Goal: Task Accomplishment & Management: Manage account settings

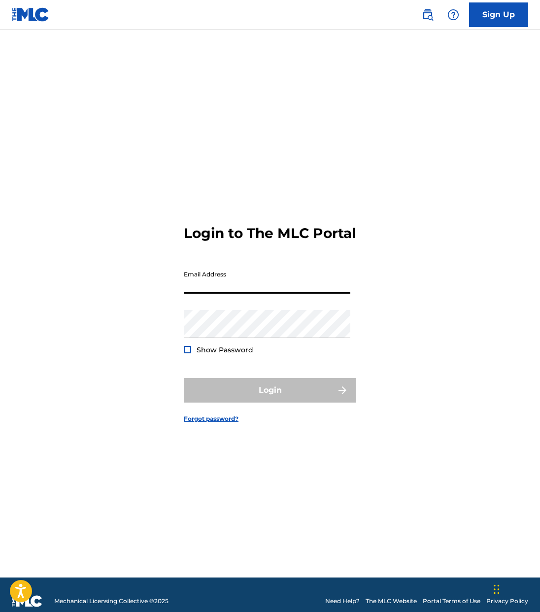
type input "streamcut"
click at [254, 286] on input "streamcut" at bounding box center [267, 280] width 167 height 28
click at [253, 294] on input "streamcut" at bounding box center [267, 280] width 167 height 28
drag, startPoint x: 224, startPoint y: 296, endPoint x: 140, endPoint y: 287, distance: 84.2
click at [140, 287] on div "Login to The MLC Portal Email Address streamcut Password Show Password Login Fo…" at bounding box center [270, 315] width 540 height 523
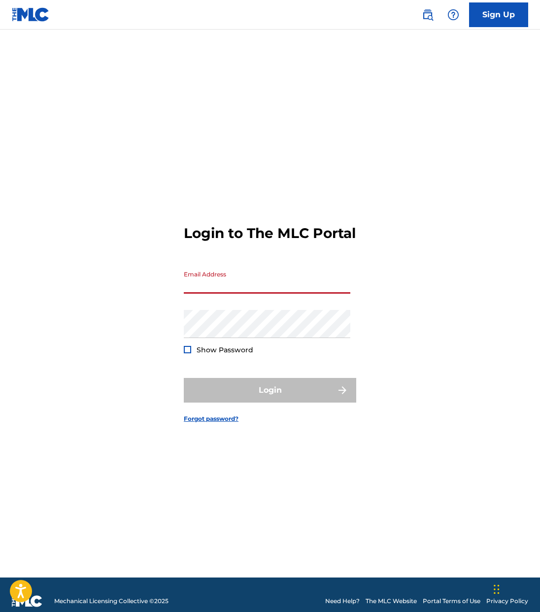
click at [231, 291] on input "Email Address" at bounding box center [267, 280] width 167 height 28
type input "[EMAIL_ADDRESS][DOMAIN_NAME]"
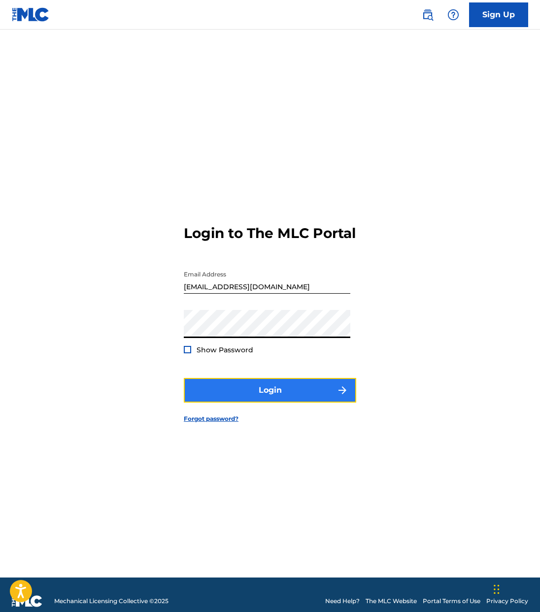
click at [225, 388] on button "Login" at bounding box center [270, 390] width 173 height 25
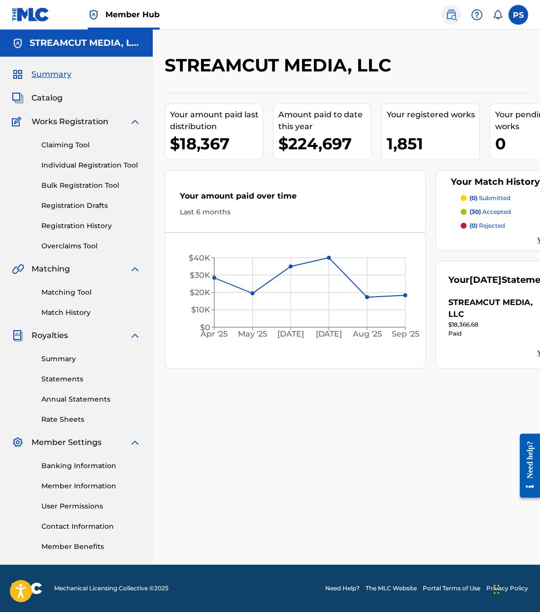
click at [457, 19] on link at bounding box center [452, 15] width 20 height 20
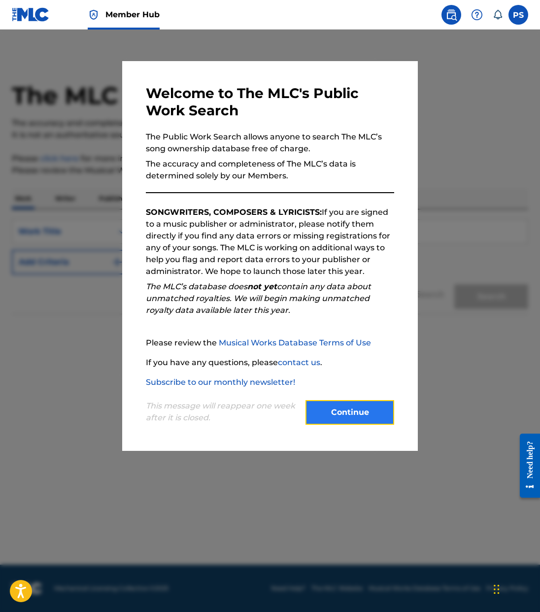
click at [347, 407] on button "Continue" at bounding box center [350, 412] width 89 height 25
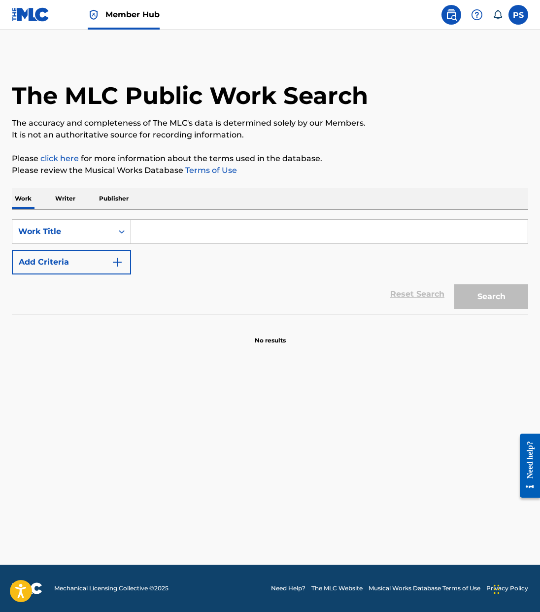
click at [200, 234] on input "Search Form" at bounding box center [329, 232] width 397 height 24
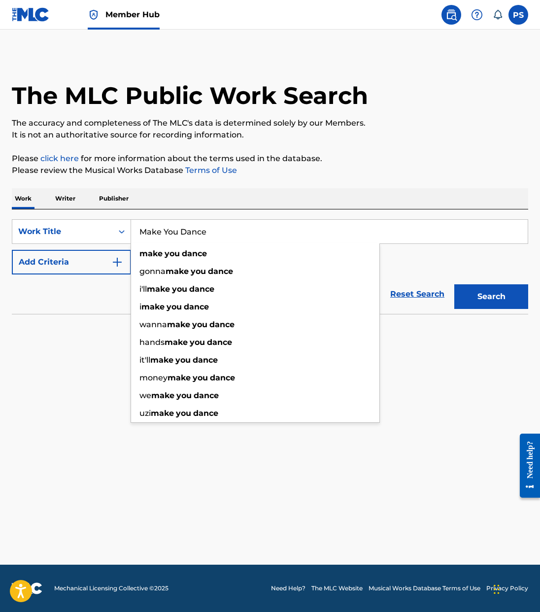
type input "Make You Dance"
click at [454, 284] on button "Search" at bounding box center [491, 296] width 74 height 25
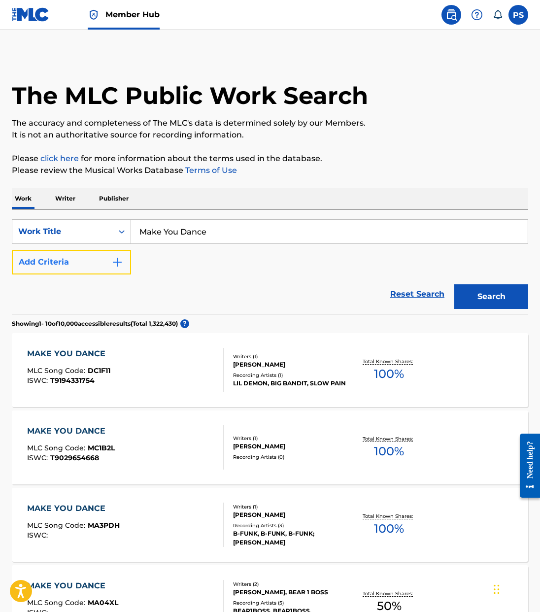
click at [82, 264] on button "Add Criteria" at bounding box center [71, 262] width 119 height 25
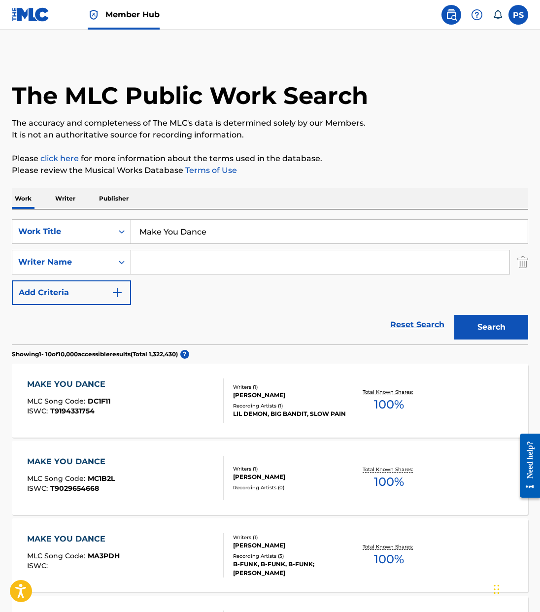
click at [177, 259] on input "Search Form" at bounding box center [320, 262] width 379 height 24
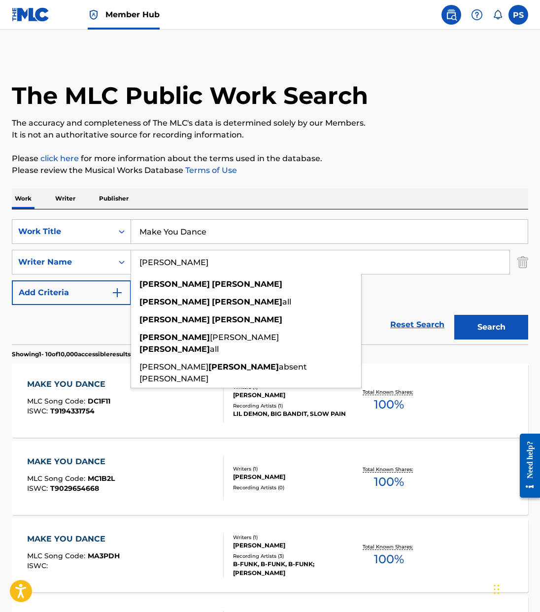
type input "[PERSON_NAME]"
click at [454, 315] on button "Search" at bounding box center [491, 327] width 74 height 25
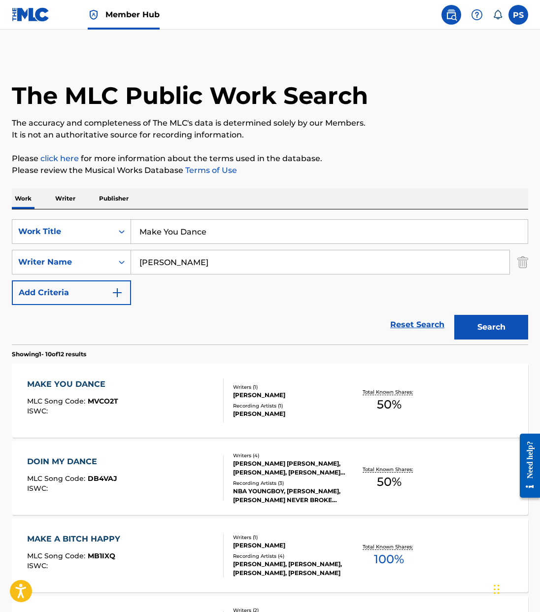
click at [160, 389] on div "MAKE YOU DANCE MLC Song Code : MVCO2T ISWC :" at bounding box center [125, 401] width 196 height 44
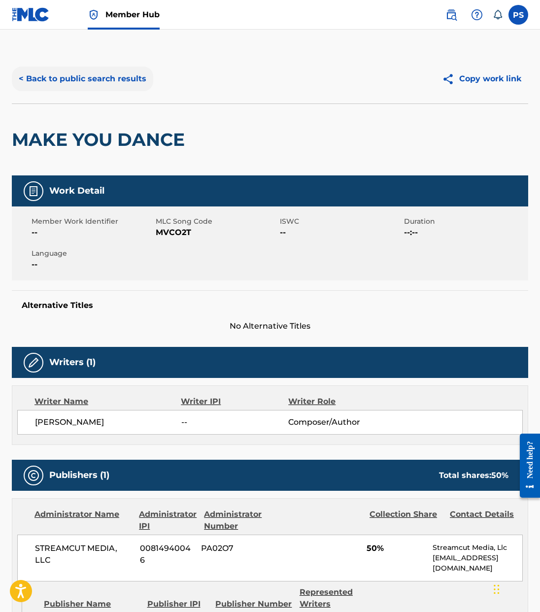
click at [88, 81] on button "< Back to public search results" at bounding box center [82, 79] width 141 height 25
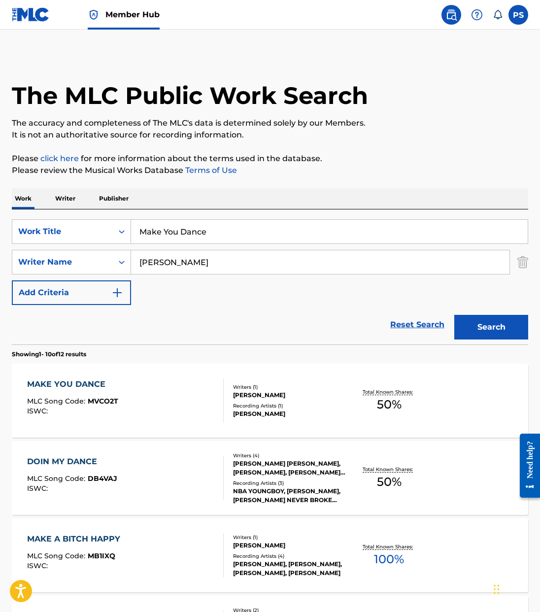
click at [49, 10] on img at bounding box center [31, 14] width 38 height 14
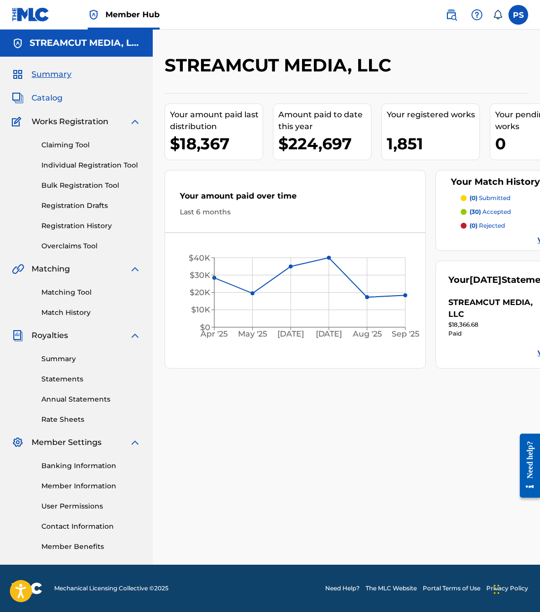
click at [35, 102] on span "Catalog" at bounding box center [47, 98] width 31 height 12
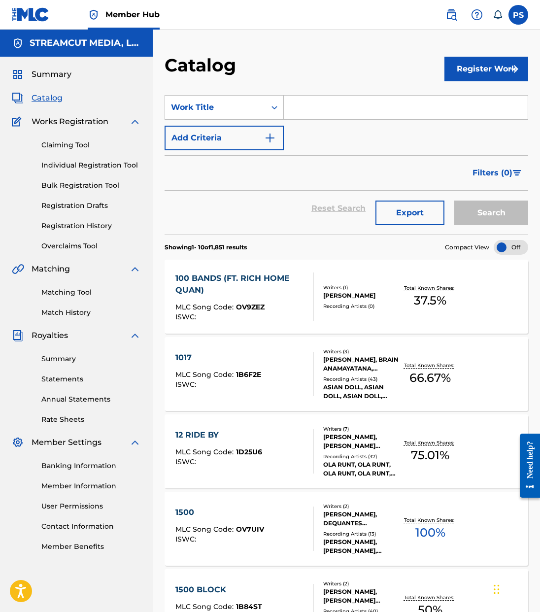
click at [345, 102] on input "Search Form" at bounding box center [406, 108] width 244 height 24
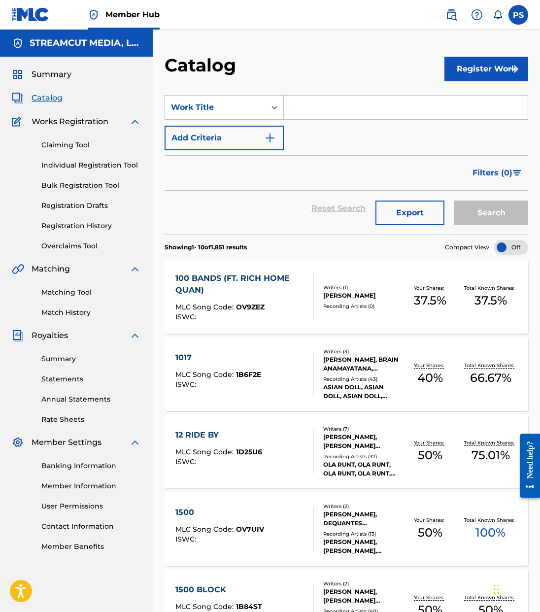
type input "a"
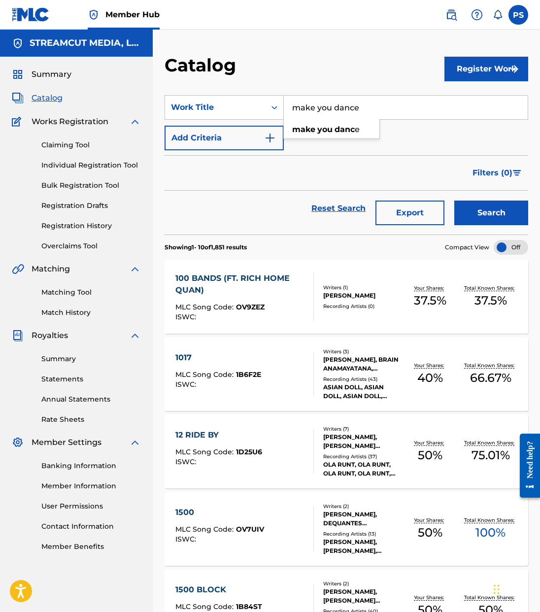
type input "make you dance"
click at [454, 201] on button "Search" at bounding box center [491, 213] width 74 height 25
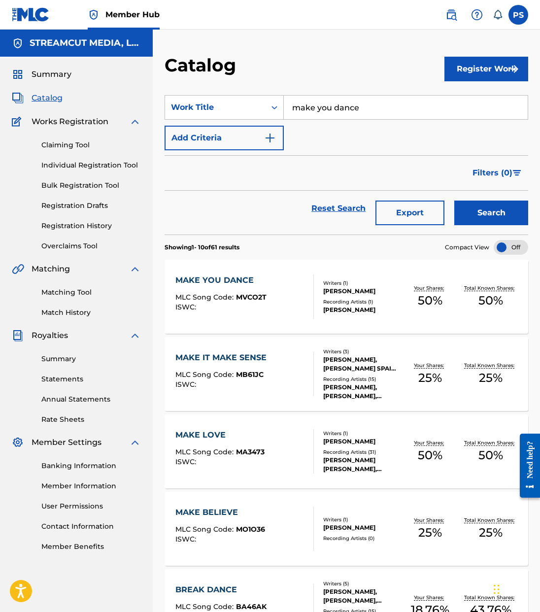
click at [261, 305] on div "ISWC :" at bounding box center [220, 307] width 91 height 7
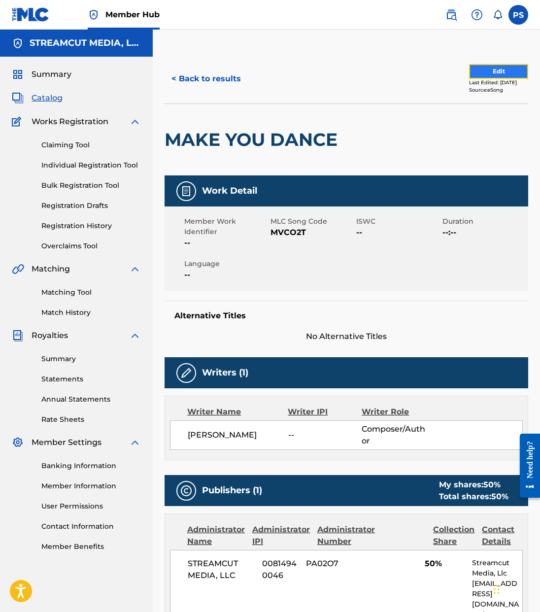
click at [489, 70] on button "Edit" at bounding box center [498, 71] width 59 height 15
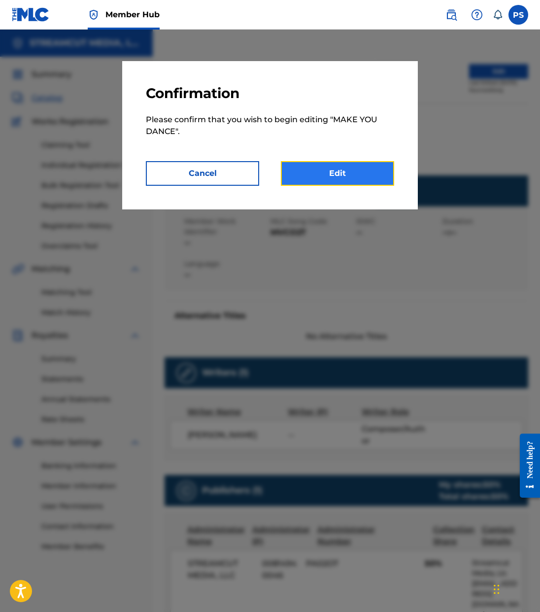
click at [306, 178] on link "Edit" at bounding box center [337, 173] width 113 height 25
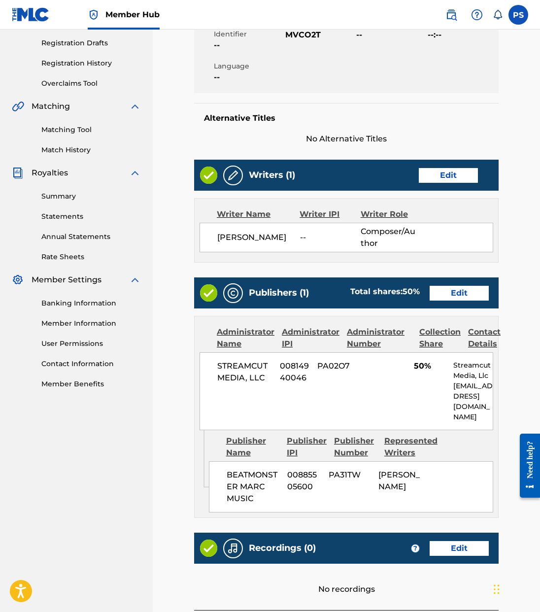
scroll to position [223, 0]
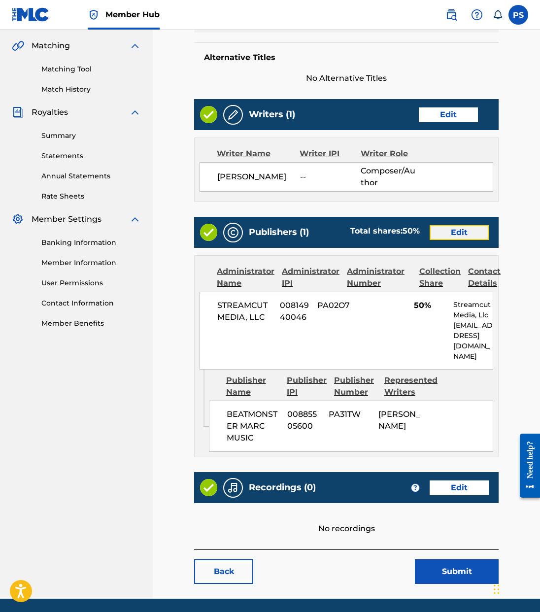
click at [452, 232] on link "Edit" at bounding box center [459, 232] width 59 height 15
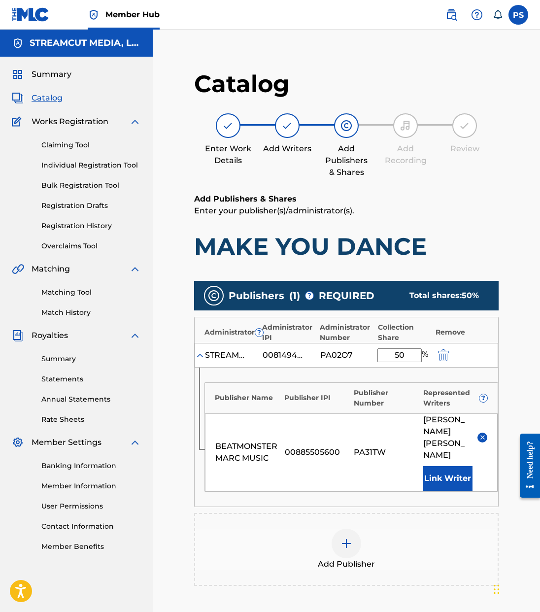
click at [398, 350] on input "50" at bounding box center [400, 355] width 44 height 14
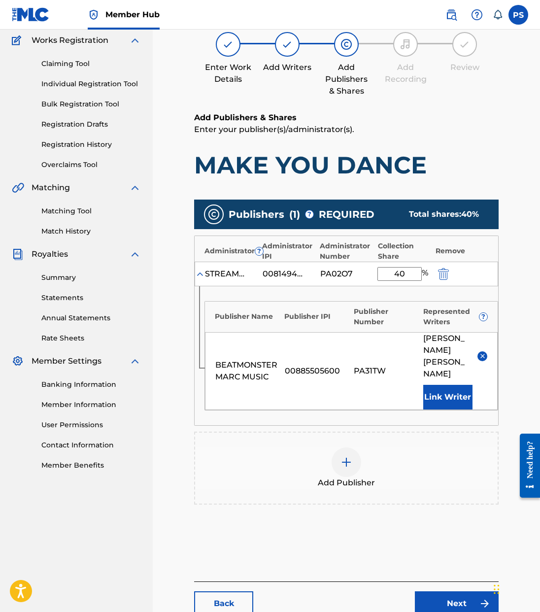
scroll to position [124, 0]
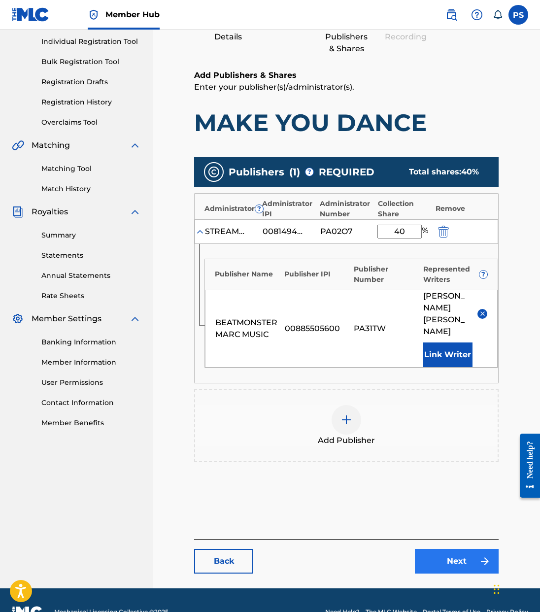
type input "40"
click at [454, 549] on link "Next" at bounding box center [457, 561] width 84 height 25
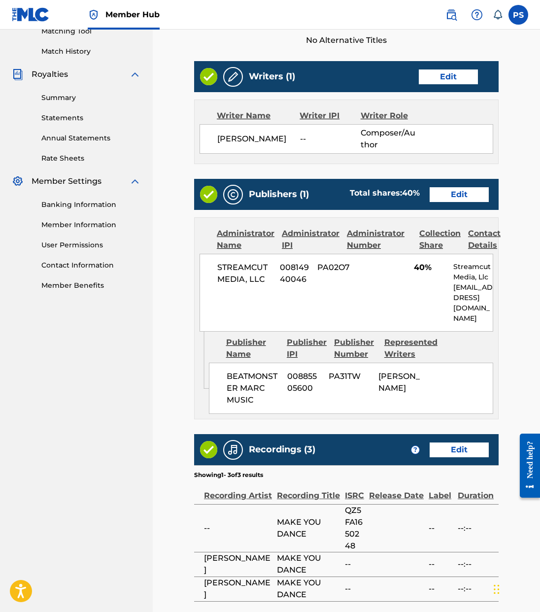
scroll to position [350, 0]
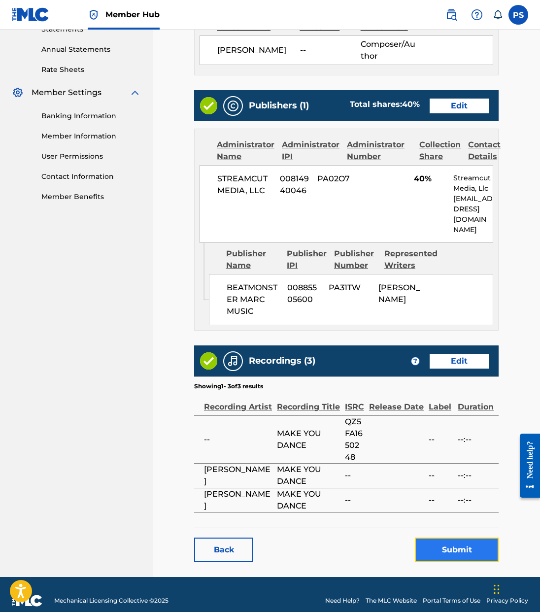
click at [464, 538] on button "Submit" at bounding box center [457, 550] width 84 height 25
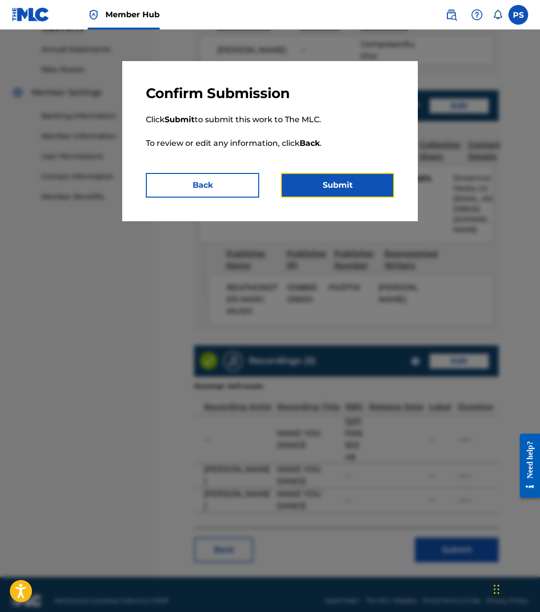
click at [328, 177] on button "Submit" at bounding box center [337, 185] width 113 height 25
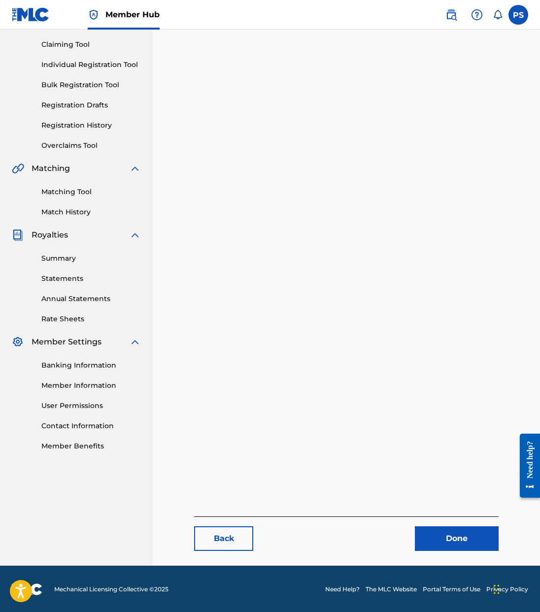
scroll to position [102, 0]
